Goal: Information Seeking & Learning: Learn about a topic

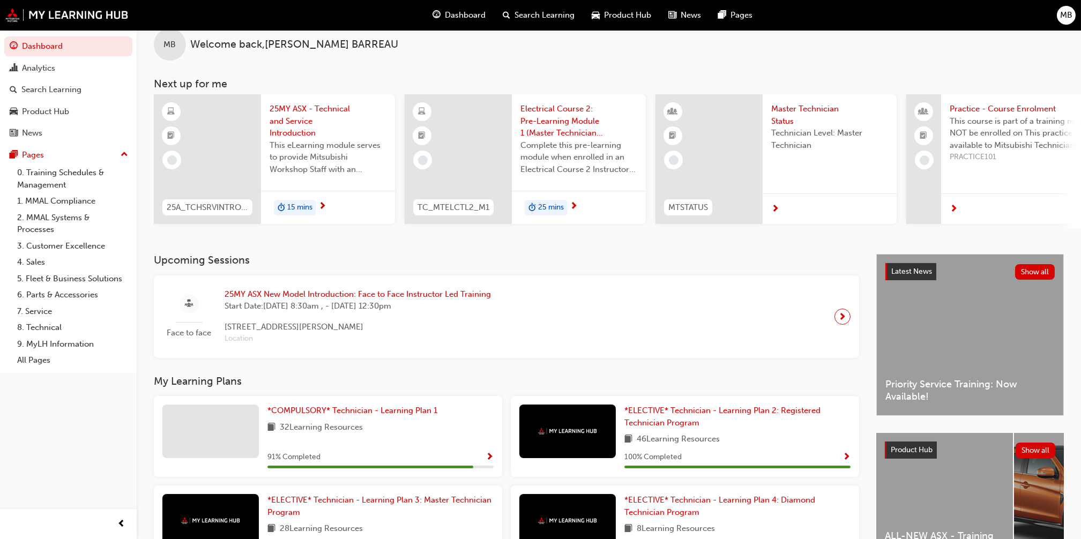
scroll to position [18, 0]
click at [302, 109] on span "25MY ASX - Technical and Service Introduction" at bounding box center [328, 122] width 117 height 36
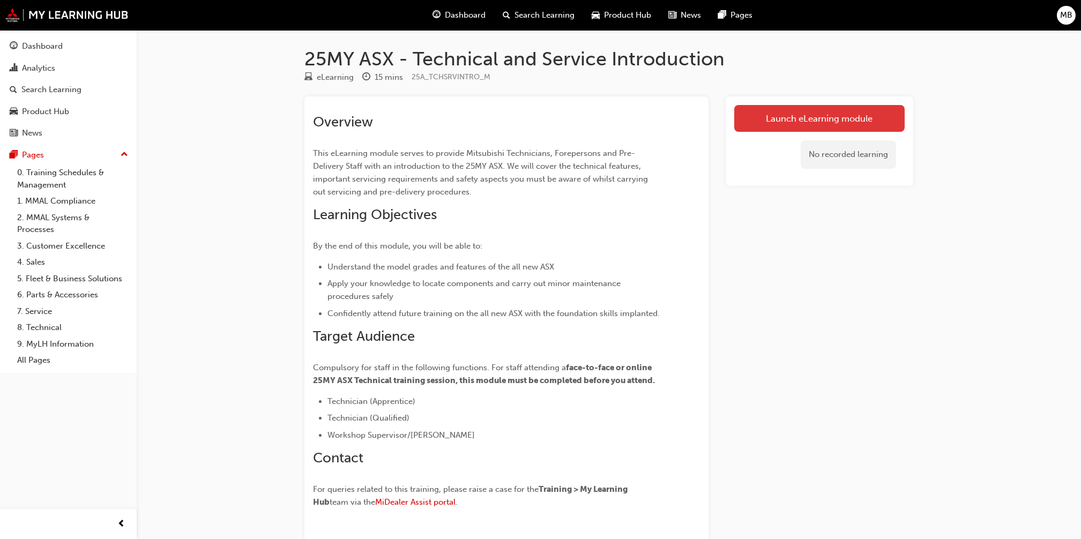
click at [738, 131] on link "Launch eLearning module" at bounding box center [819, 118] width 170 height 27
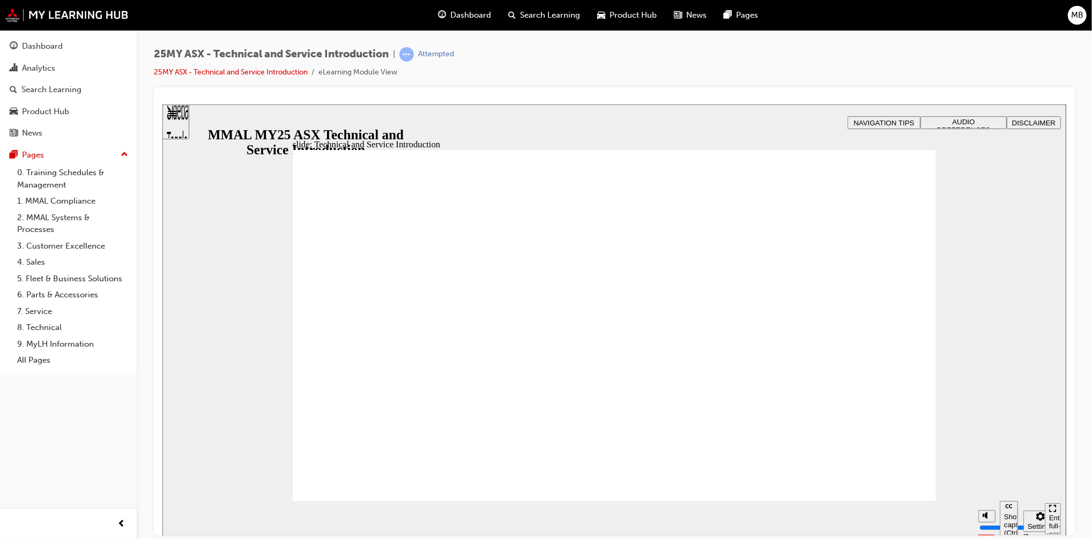
click at [965, 125] on span "AUDIO PREFERENCES" at bounding box center [963, 125] width 54 height 16
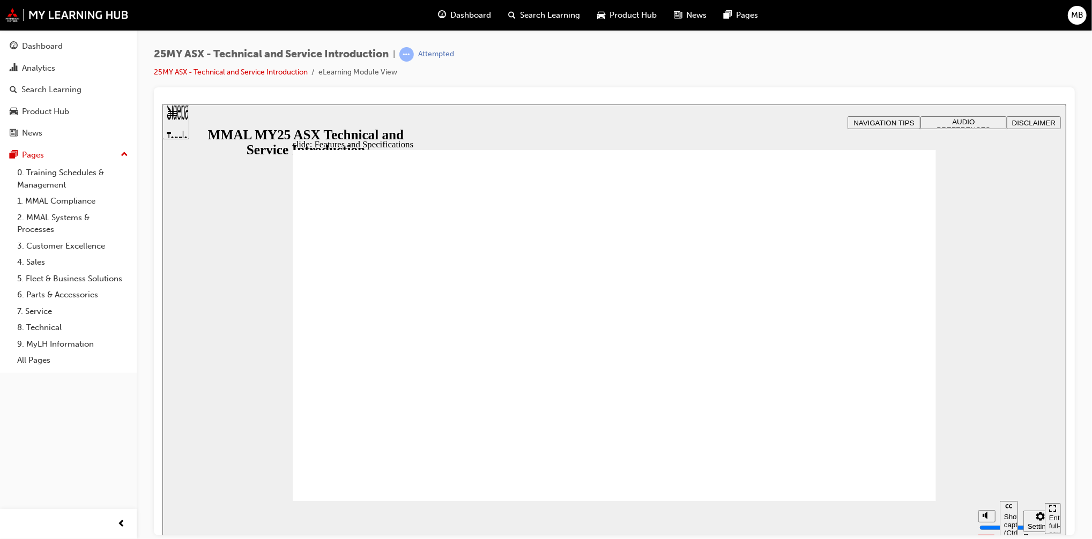
drag, startPoint x: 718, startPoint y: 312, endPoint x: 461, endPoint y: 369, distance: 263.5
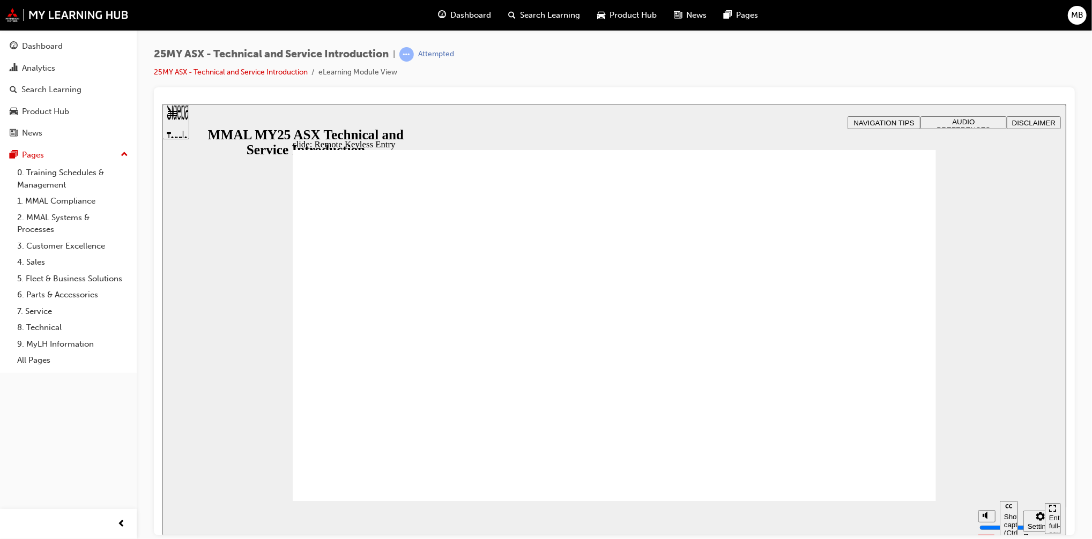
type input "21"
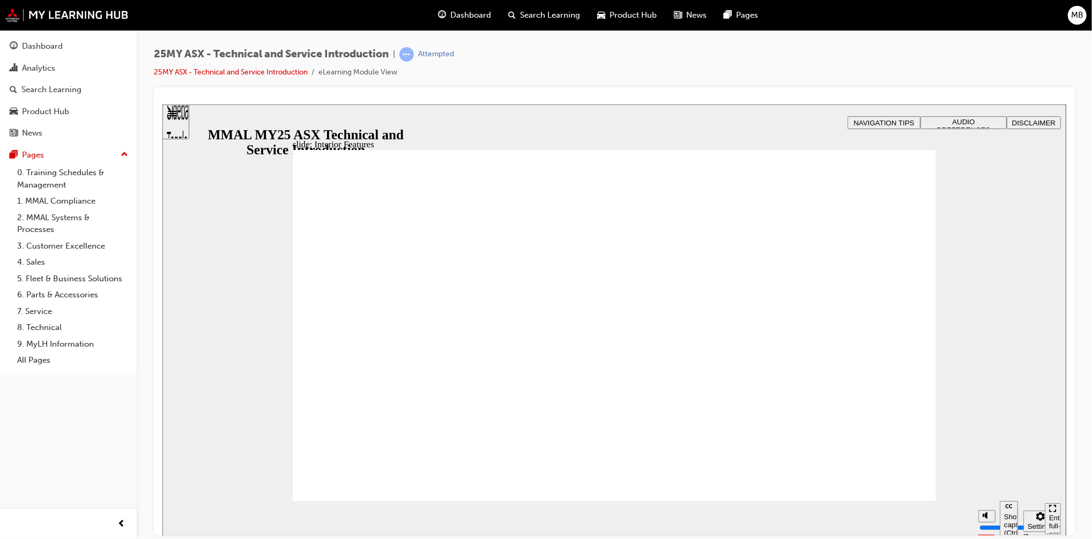
type input "17"
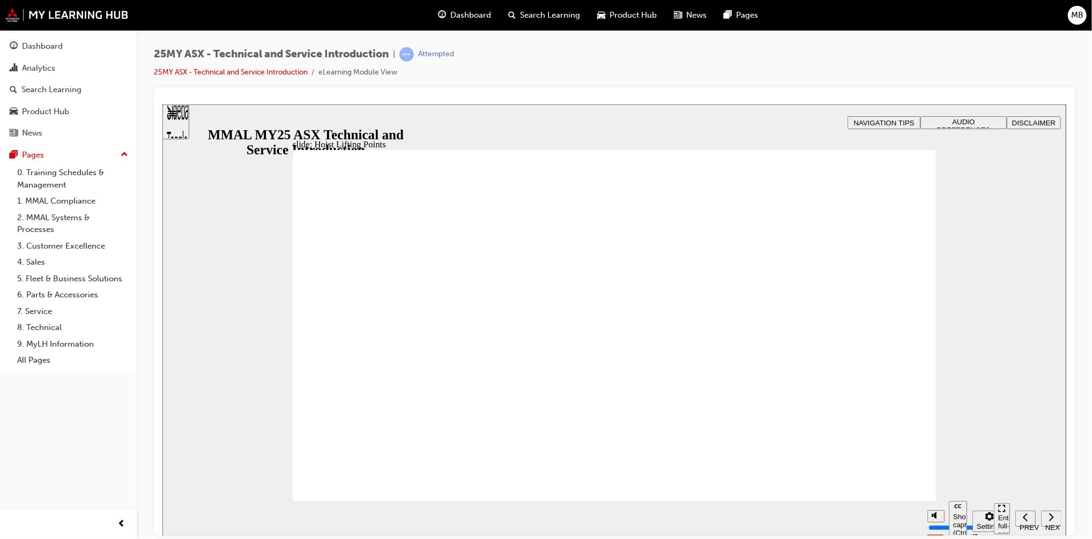
drag, startPoint x: 557, startPoint y: 268, endPoint x: 530, endPoint y: 410, distance: 144.6
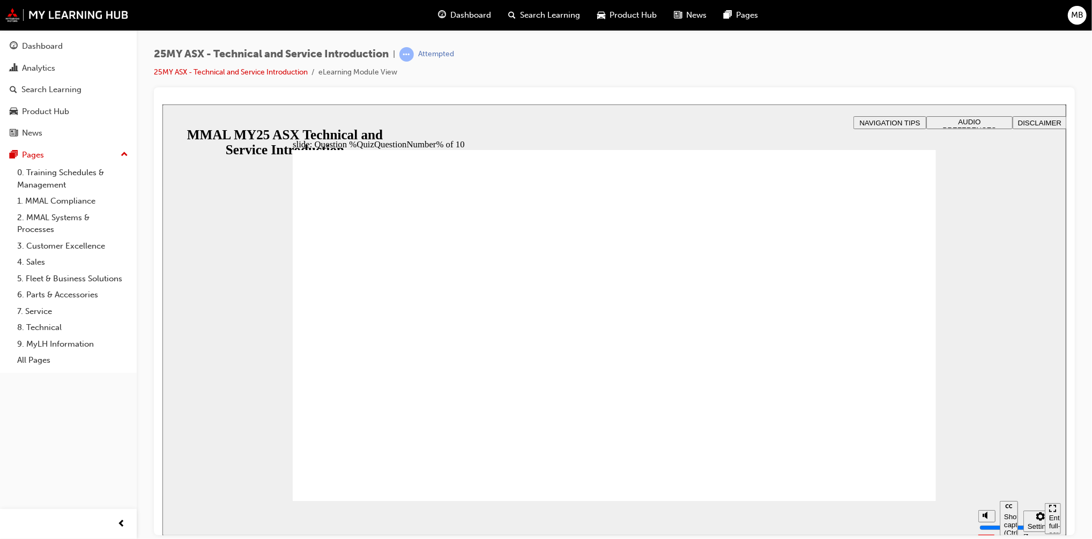
radio input "true"
radio input "false"
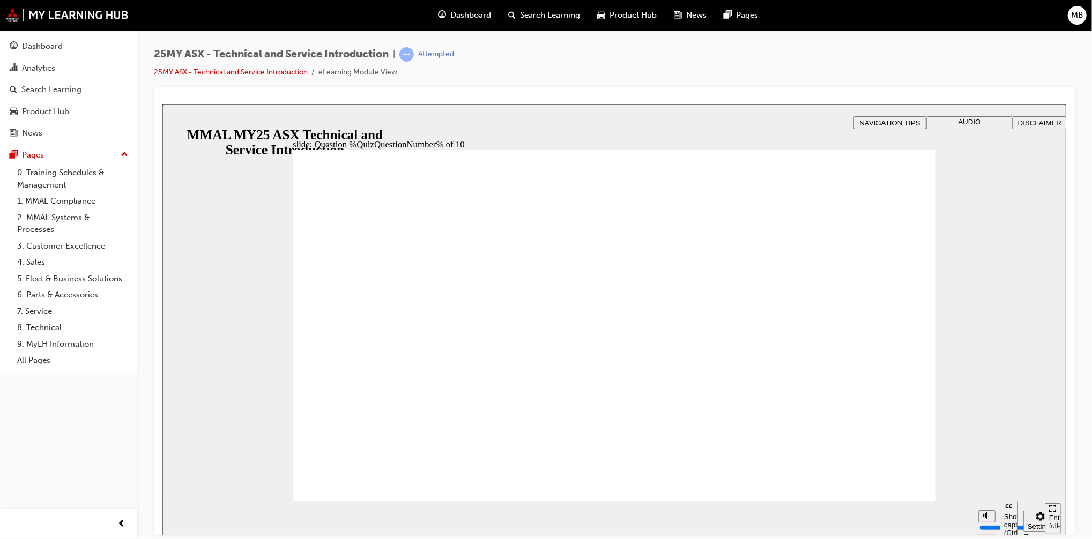
radio input "true"
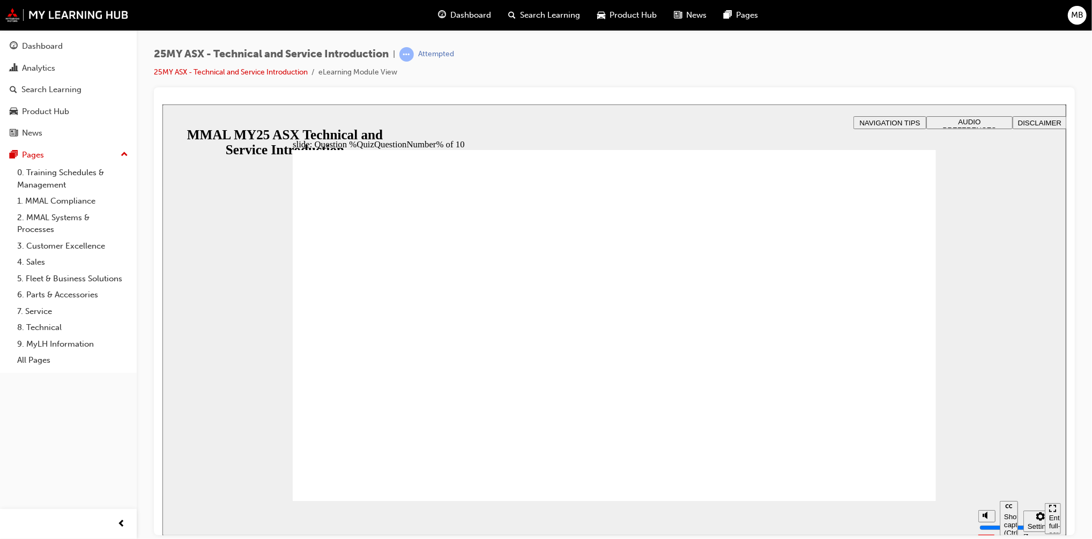
radio input "true"
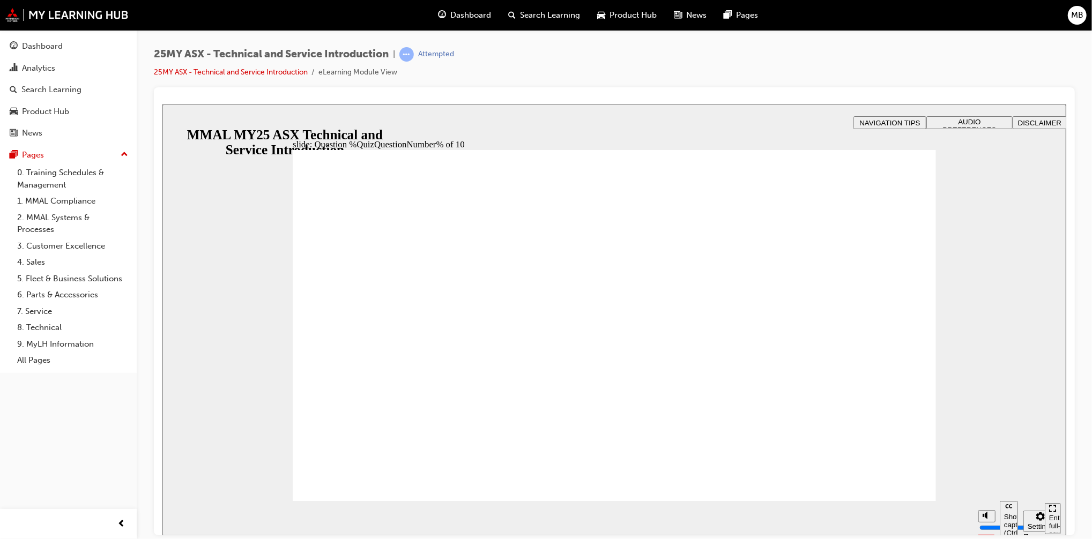
radio input "true"
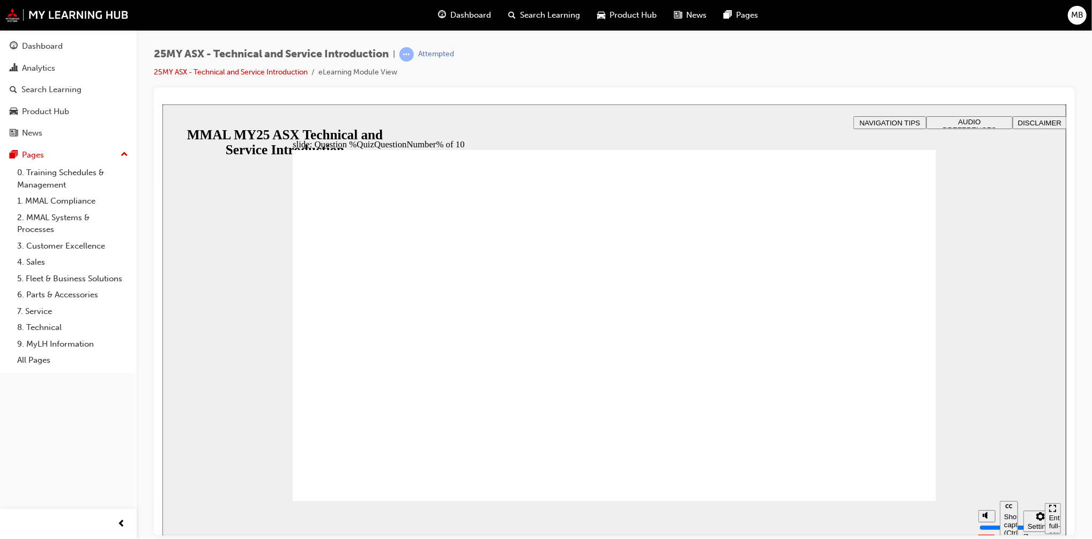
radio input "true"
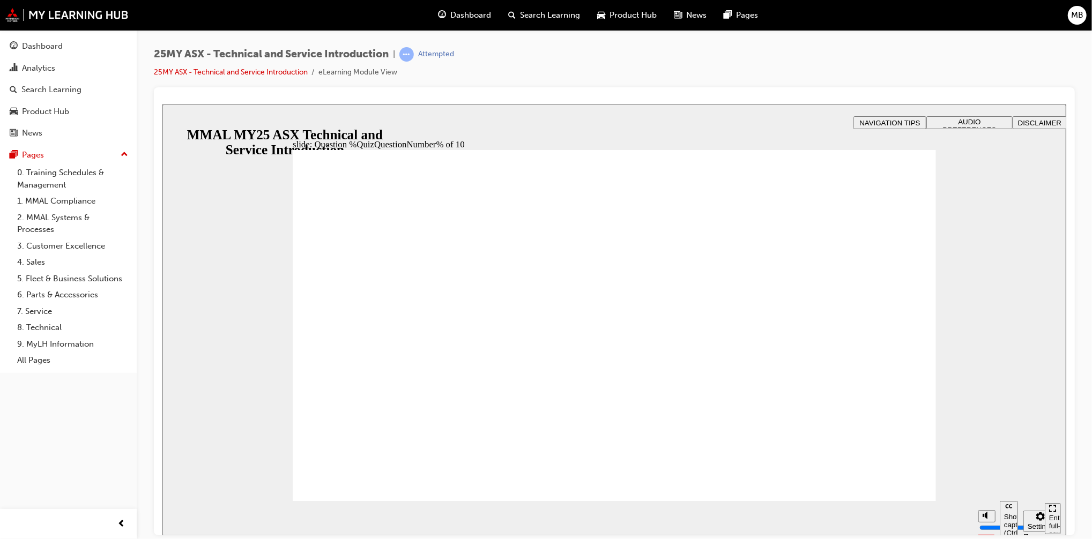
radio input "true"
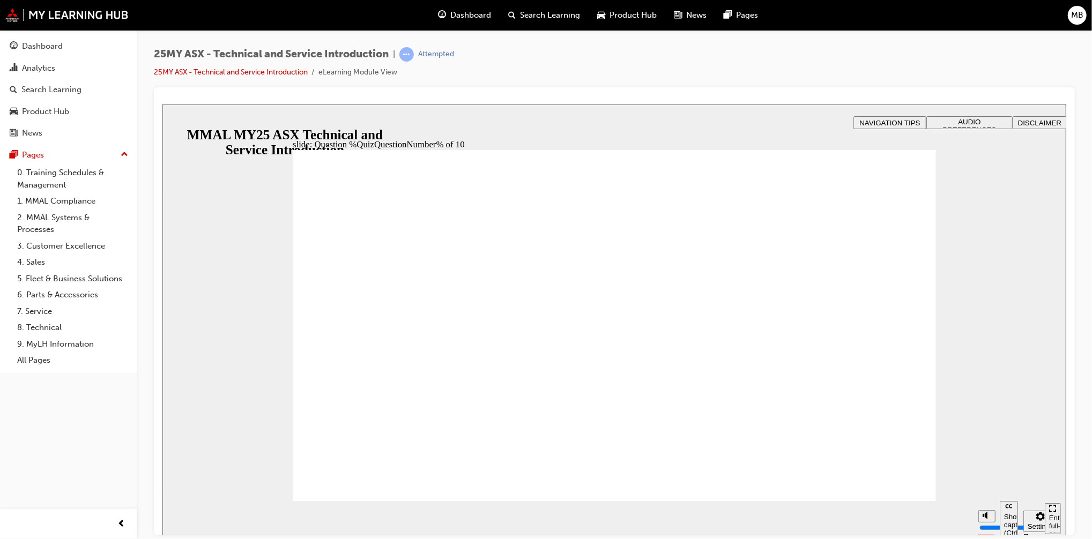
radio input "true"
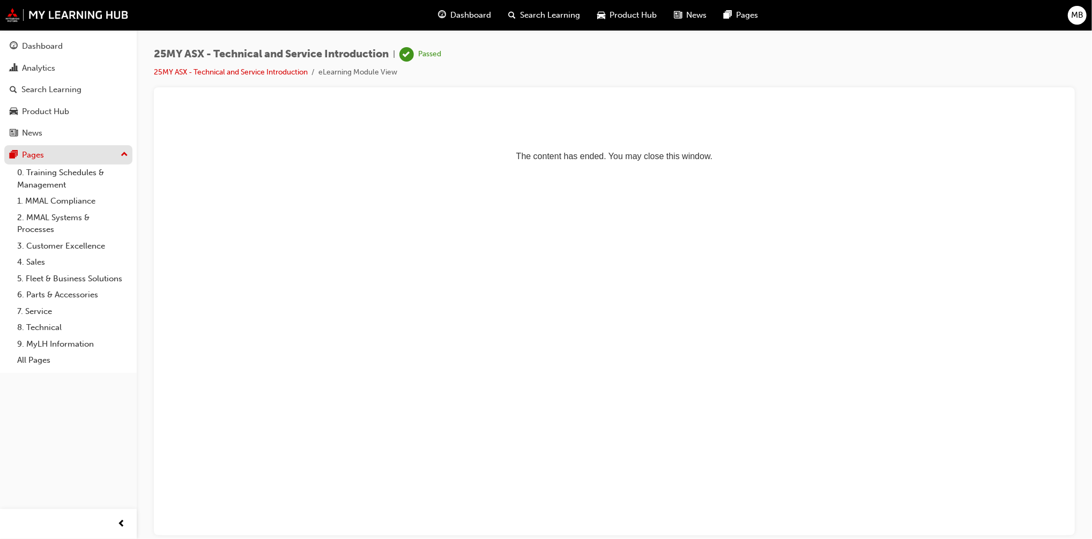
click at [110, 156] on div "Pages" at bounding box center [68, 154] width 117 height 13
